Goal: Complete application form

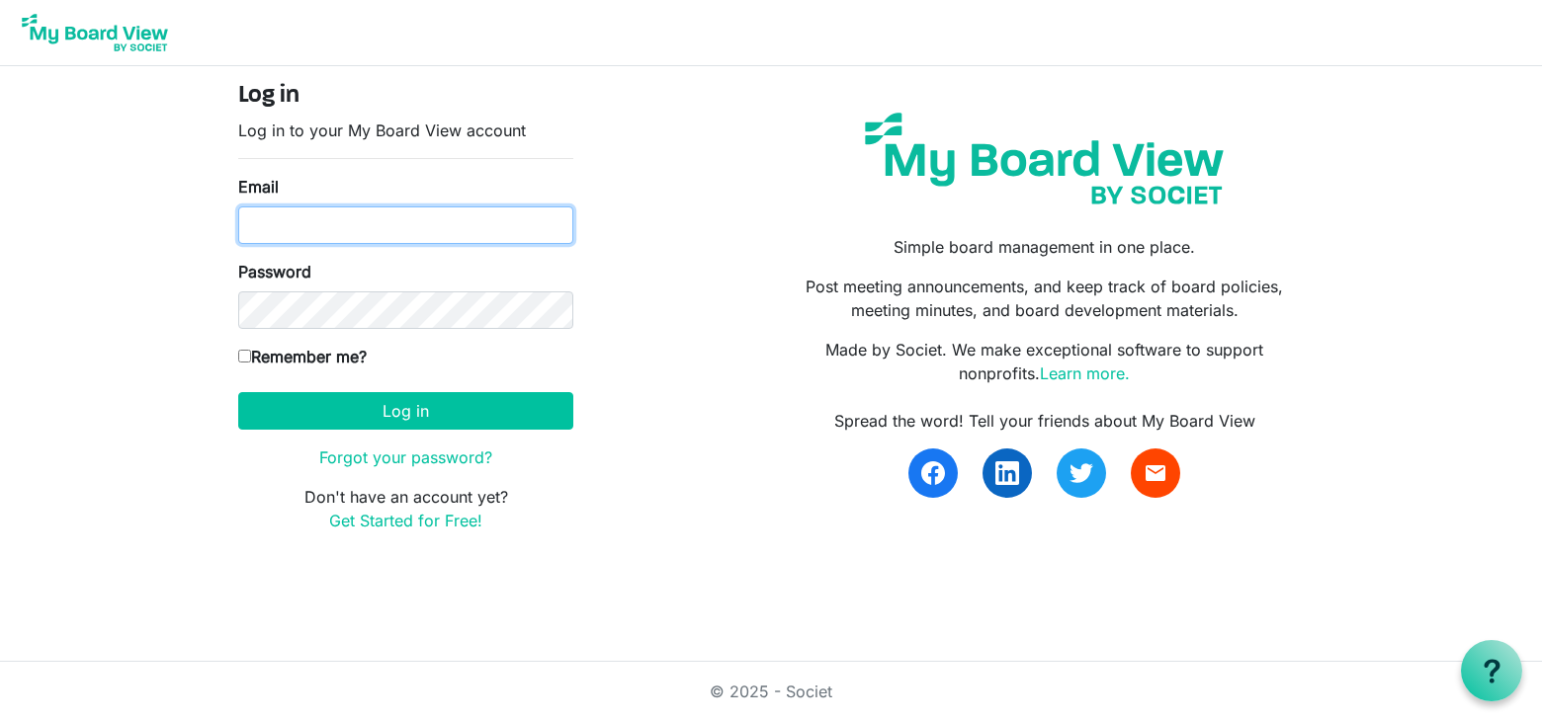
click at [374, 221] on input "Email" at bounding box center [405, 226] width 335 height 38
type input "[PERSON_NAME][EMAIL_ADDRESS][DOMAIN_NAME]"
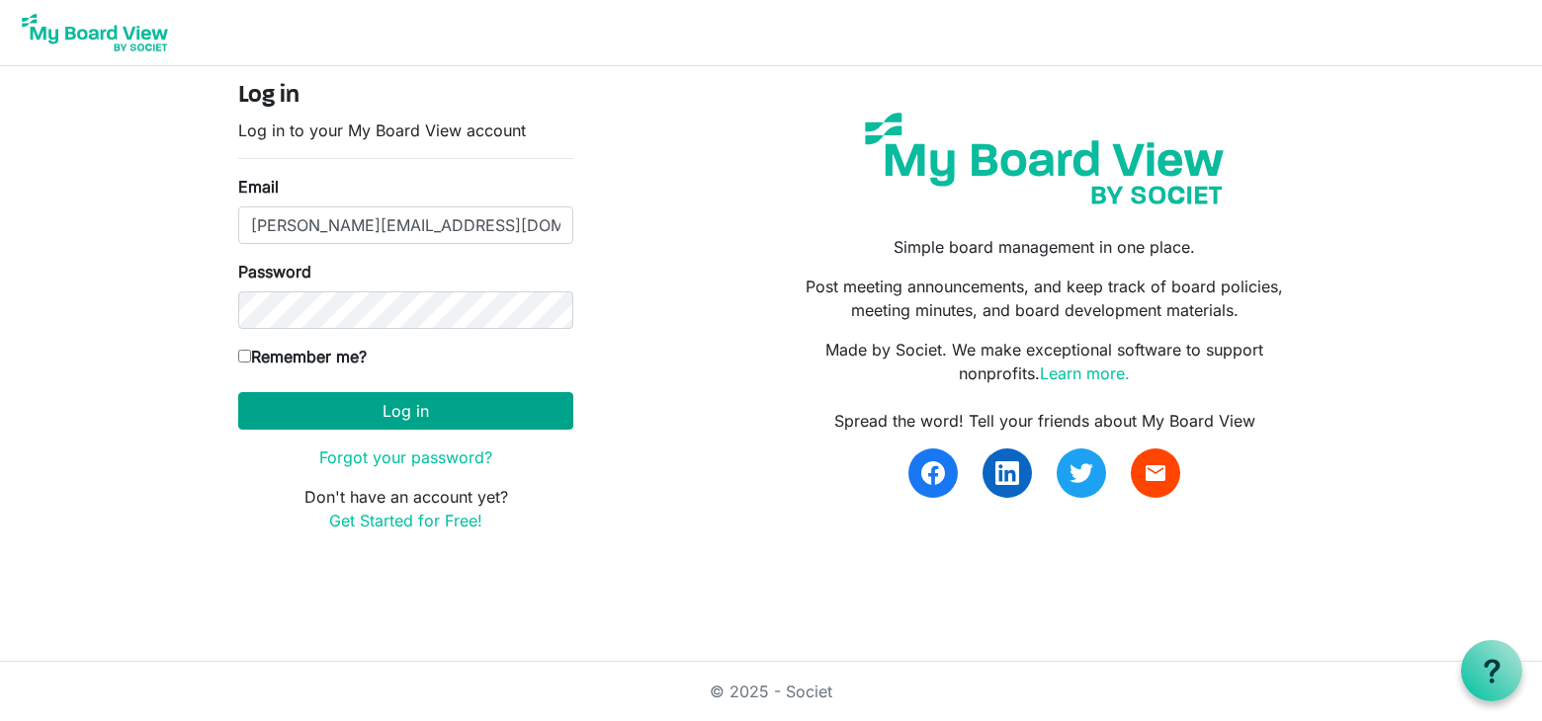
click at [450, 420] on button "Log in" at bounding box center [405, 411] width 335 height 38
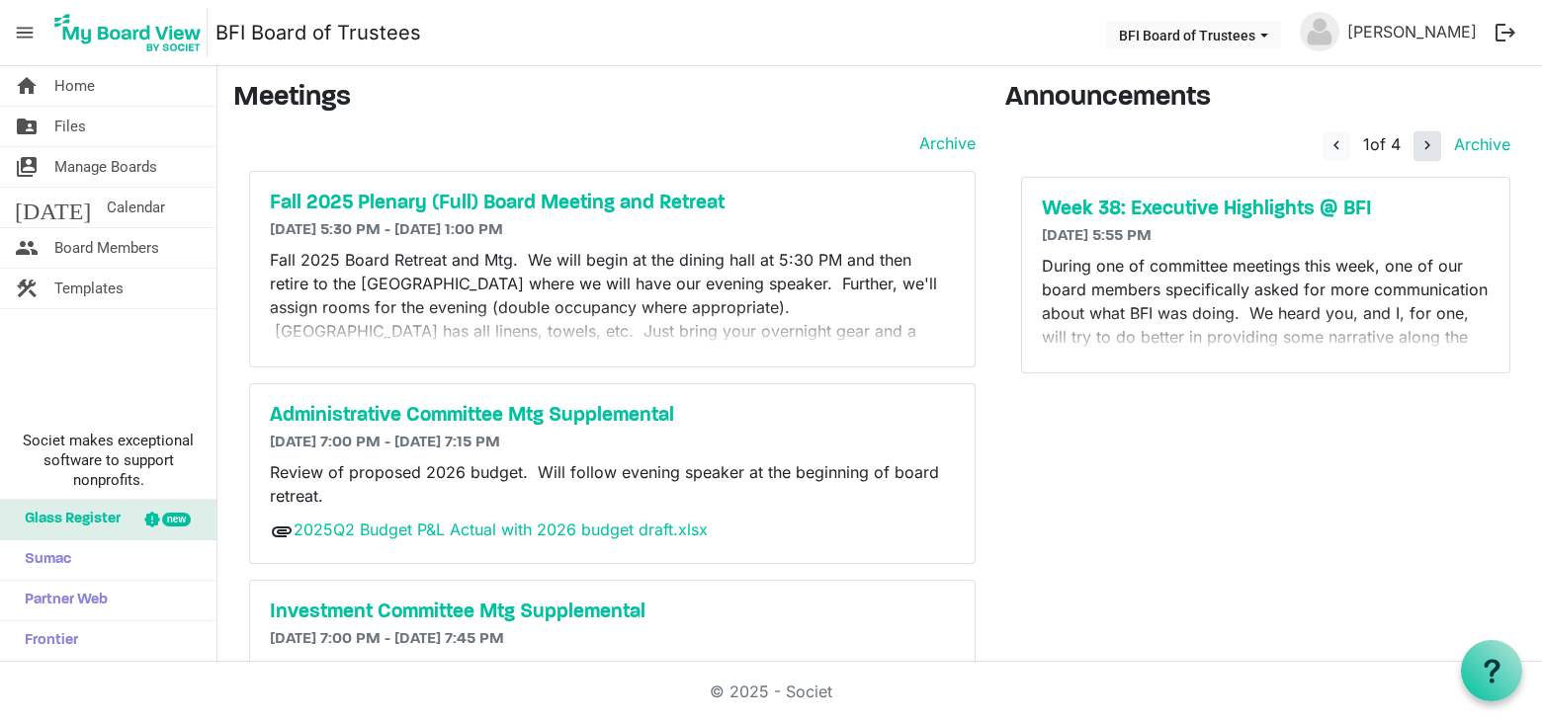
click at [1418, 145] on span "navigate_next" at bounding box center [1427, 145] width 18 height 18
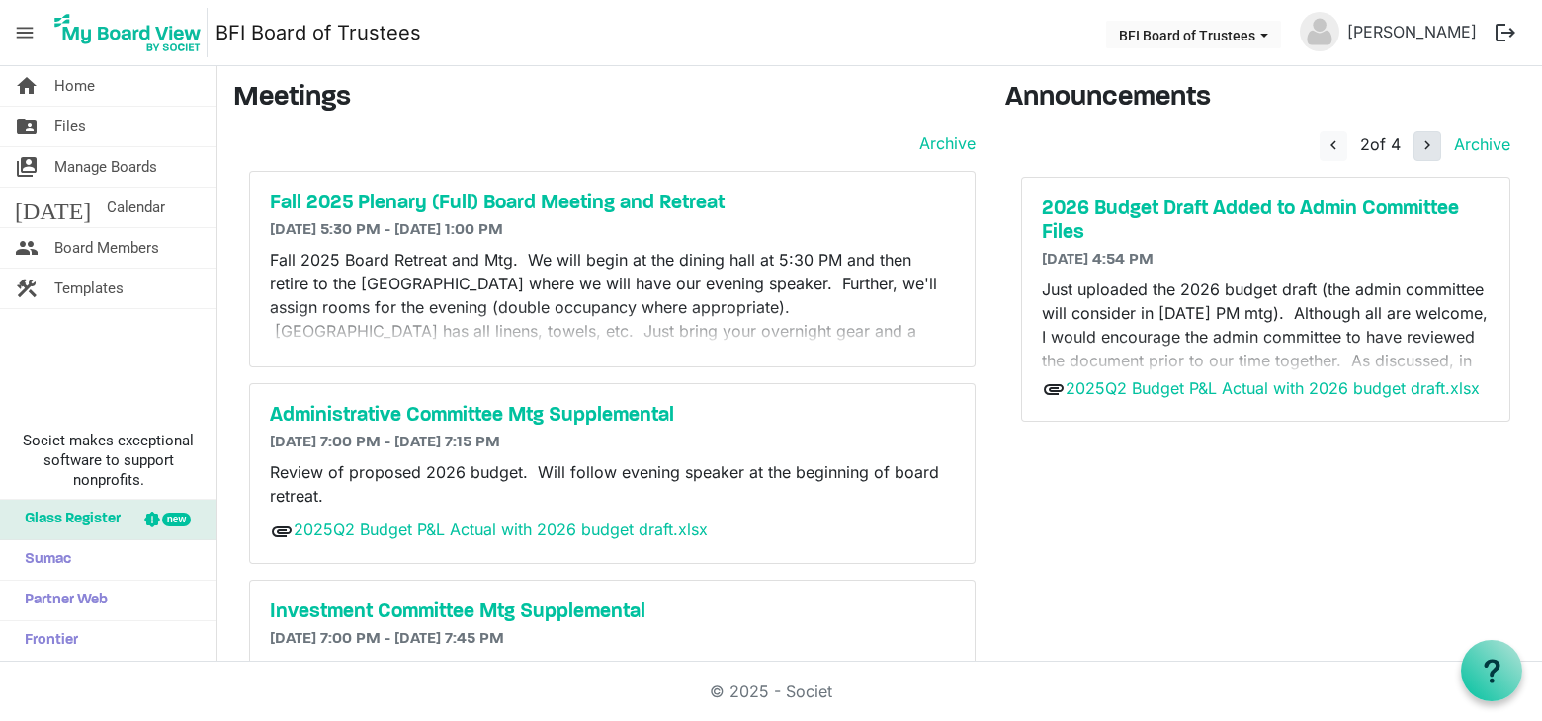
click at [1418, 146] on span "navigate_next" at bounding box center [1427, 145] width 18 height 18
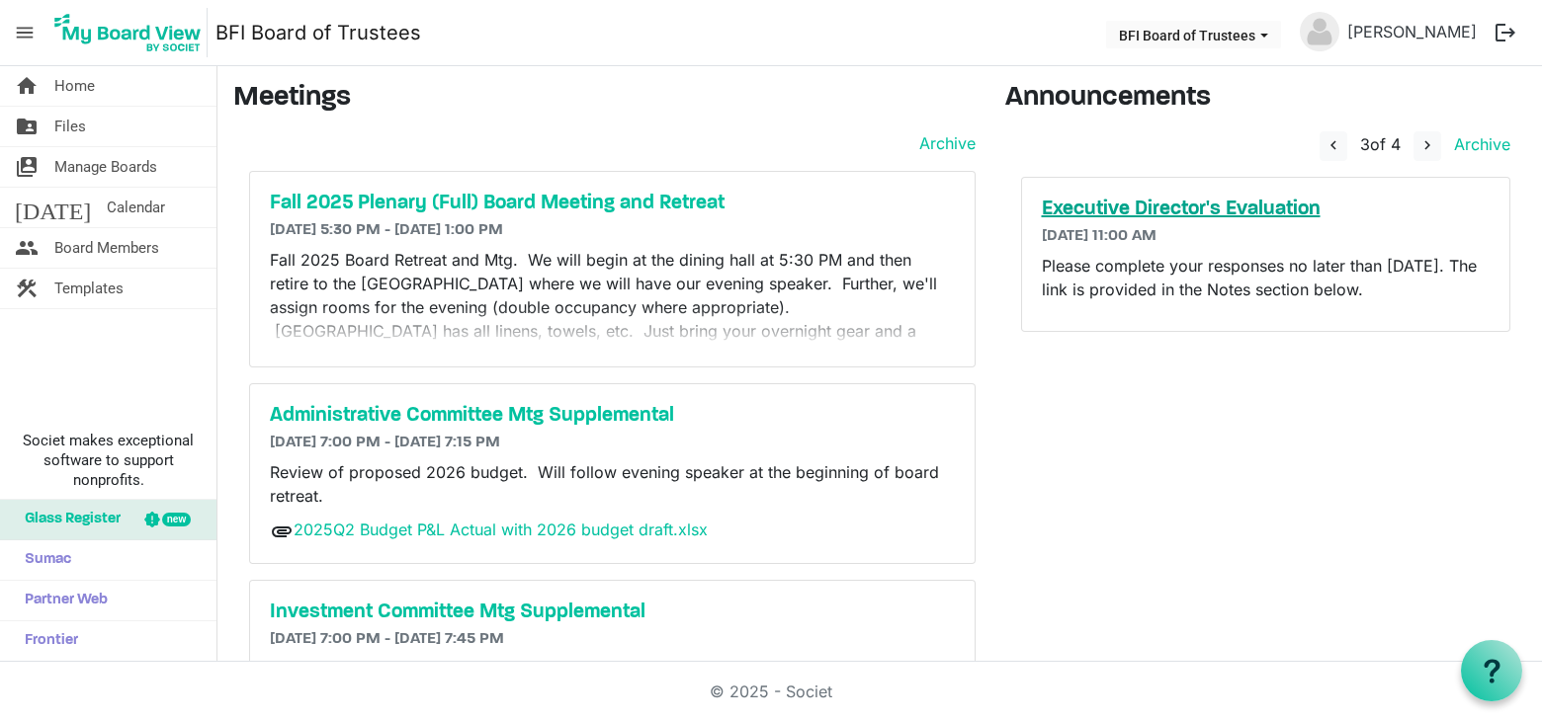
click at [1202, 210] on h5 "Executive Director's Evaluation" at bounding box center [1266, 210] width 449 height 24
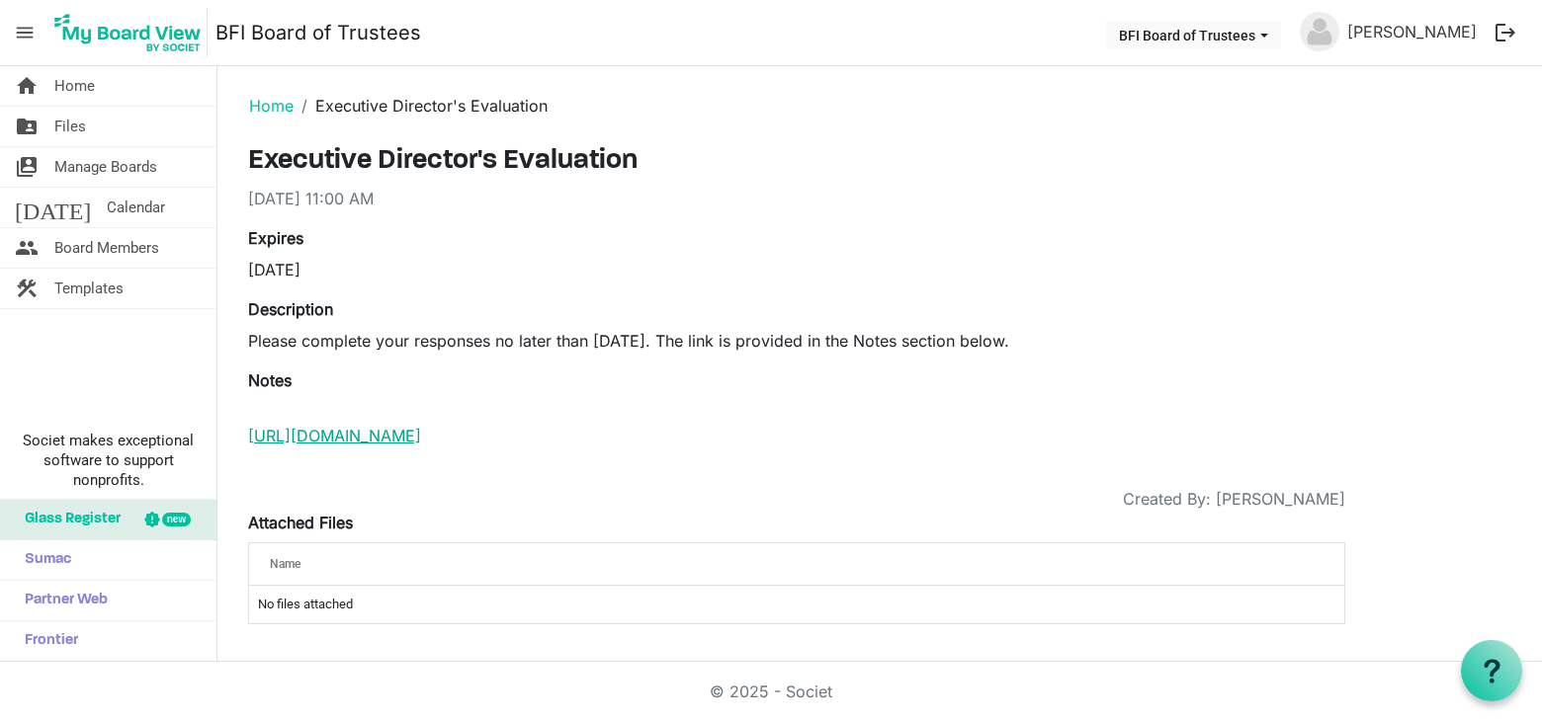
click at [421, 429] on link "https://docs.google.com/forms/d/e/1FAIpQLSfP0ER2CBNjddGQqaAqEpM8J5NbhsHxKP6jRu0…" at bounding box center [334, 436] width 173 height 20
